Goal: Information Seeking & Learning: Find specific page/section

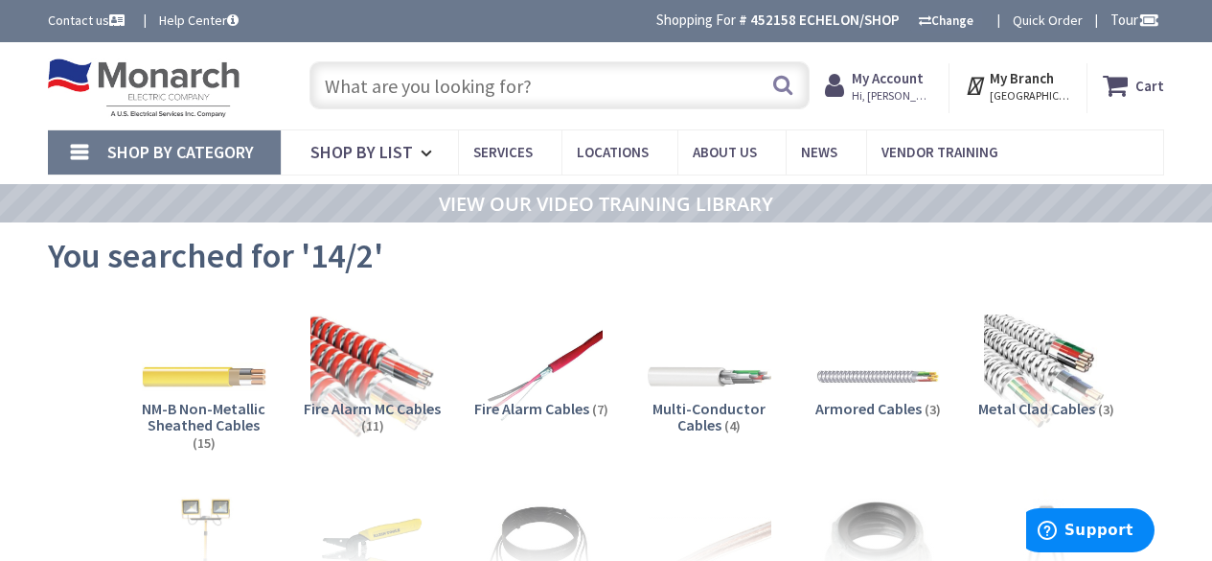
click at [587, 82] on input "text" at bounding box center [560, 85] width 500 height 48
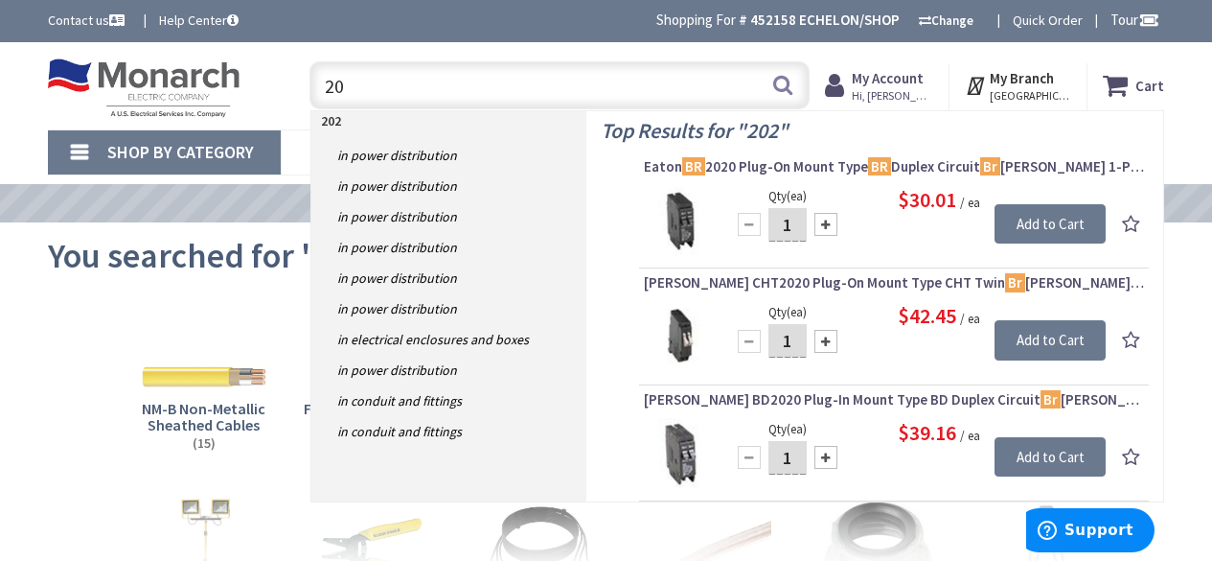
type input "2"
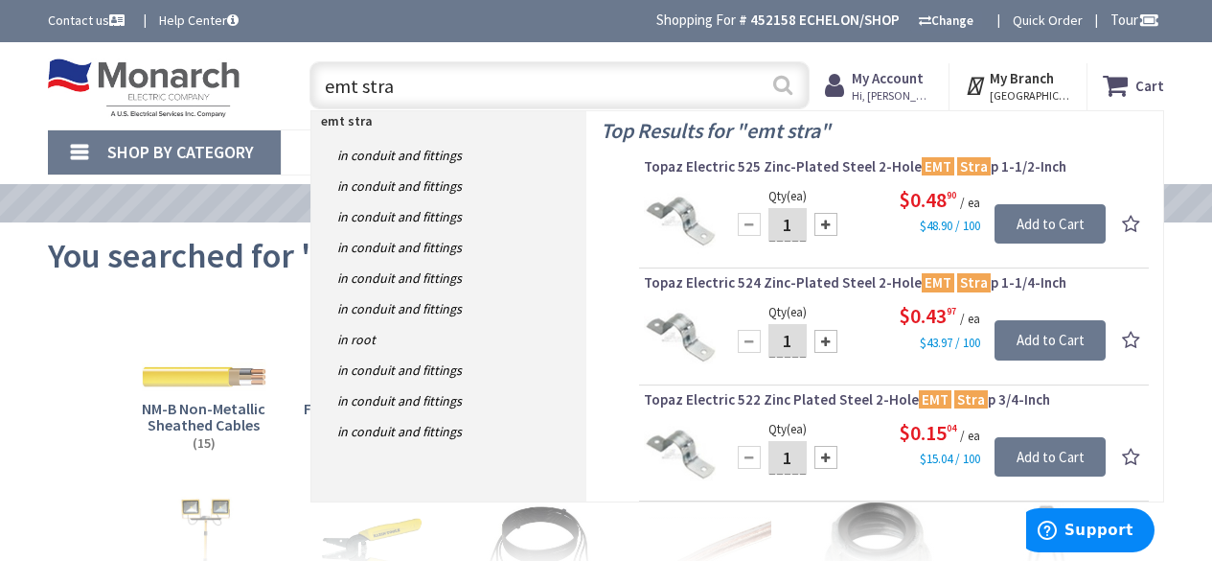
type input "emt stra"
click at [781, 96] on button "Search" at bounding box center [782, 84] width 25 height 43
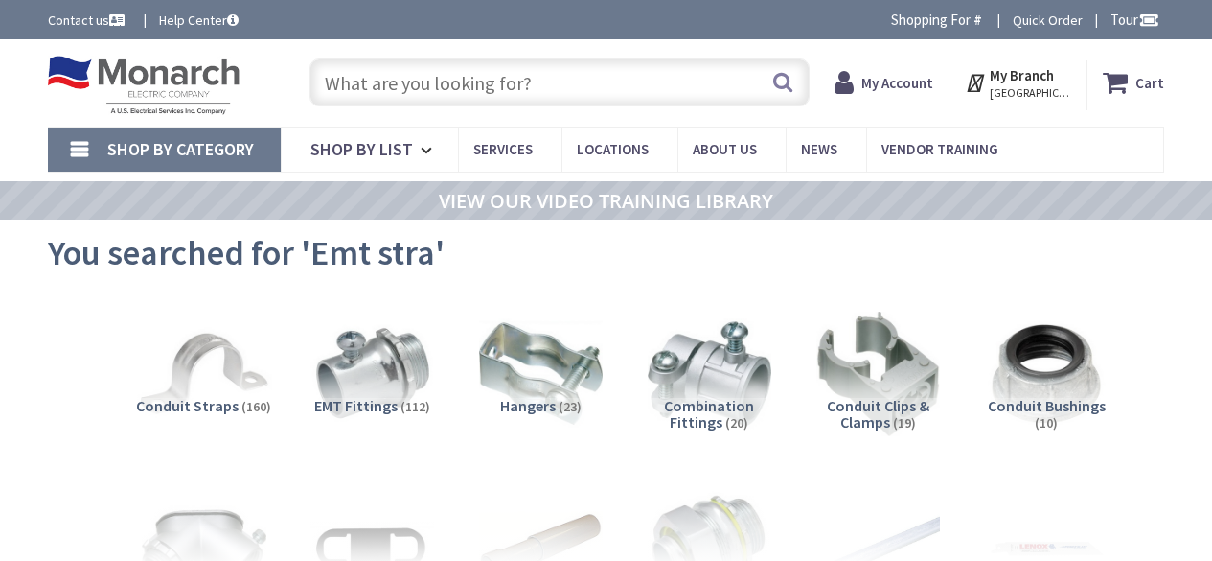
click at [246, 389] on img at bounding box center [204, 374] width 136 height 136
